Goal: Check status

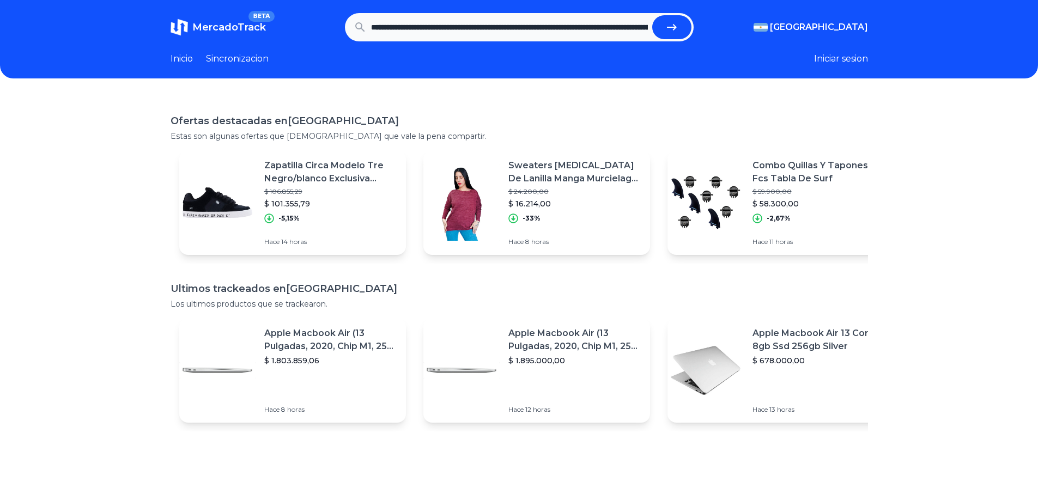
scroll to position [0, 942]
click at [652, 15] on button "submit" at bounding box center [671, 27] width 39 height 24
type input "**********"
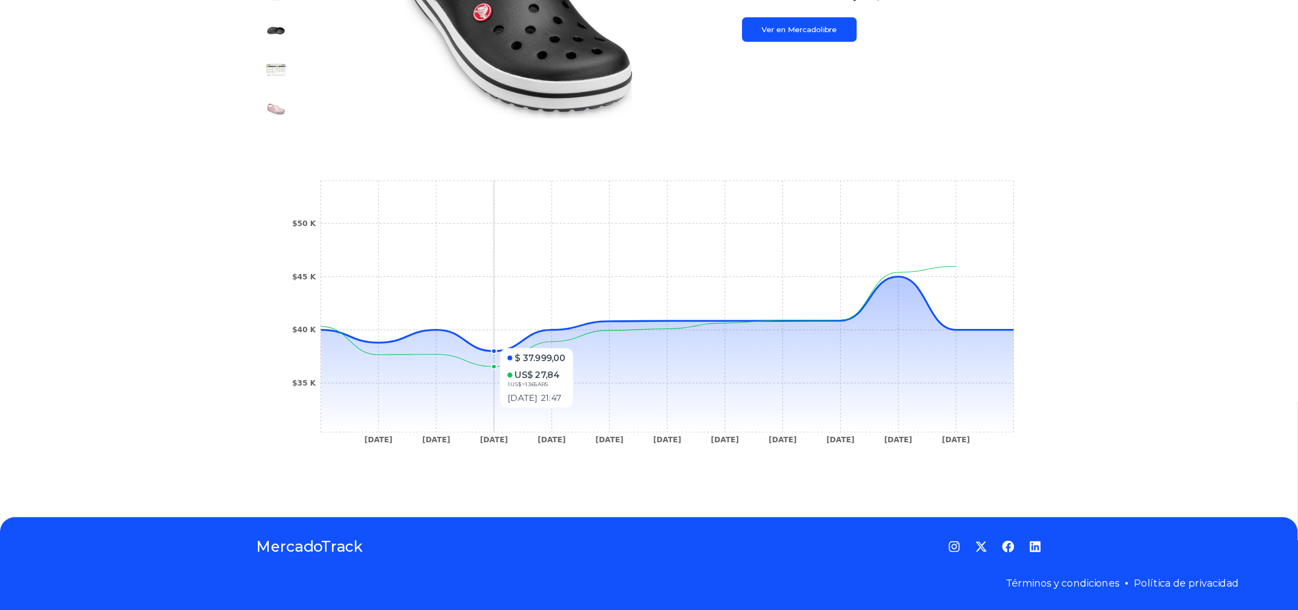
scroll to position [206, 0]
